Goal: Navigation & Orientation: Find specific page/section

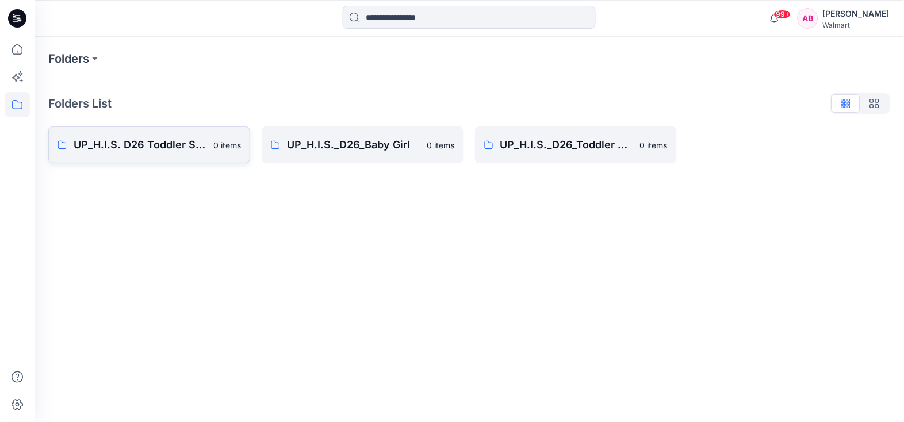
click at [166, 144] on p "UP_H.I.S. D26 Toddler Seasonal" at bounding box center [140, 145] width 133 height 16
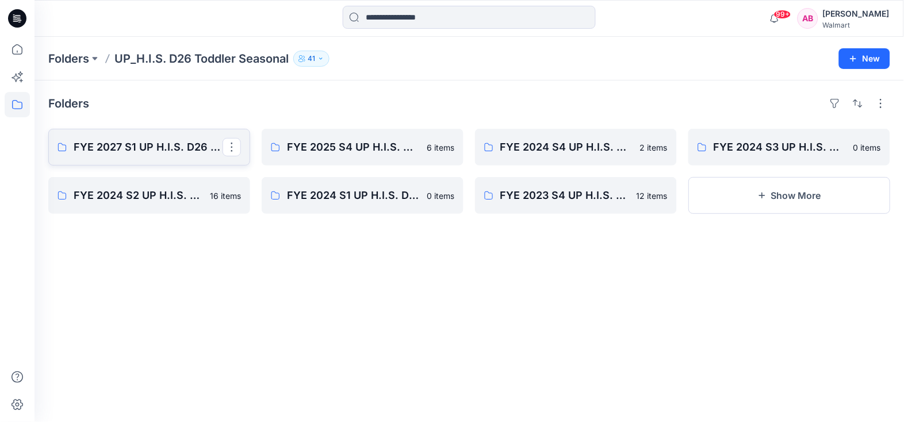
click at [154, 148] on p "FYE 2027 S1 UP H.I.S. D26 Toddler Boy & Girl_Seasonal" at bounding box center [148, 147] width 149 height 16
click at [79, 57] on p "Folders" at bounding box center [68, 59] width 41 height 16
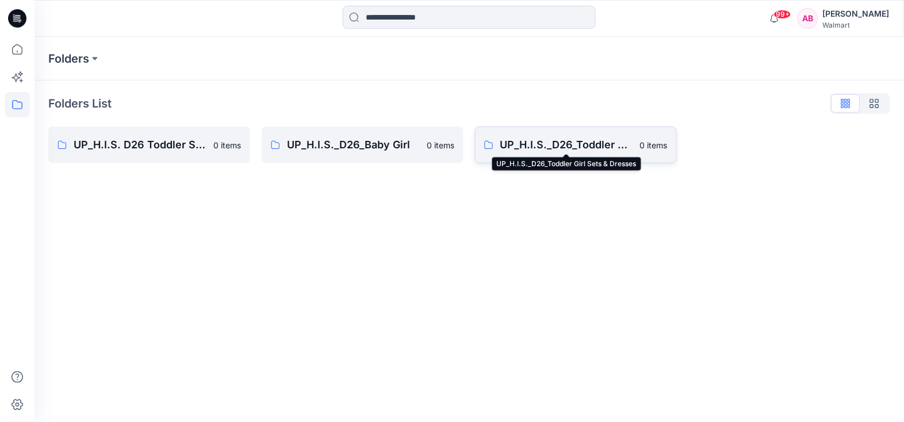
click at [545, 143] on p "UP_H.I.S._D26_Toddler Girl Sets & Dresses" at bounding box center [566, 145] width 133 height 16
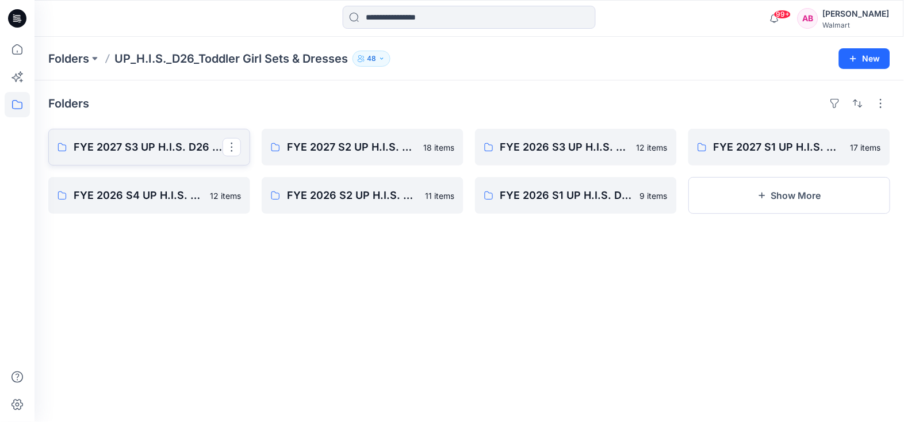
click at [94, 155] on link "FYE 2027 S3 UP H.I.S. D26 Toddler Girl" at bounding box center [149, 147] width 202 height 37
